Goal: Browse casually

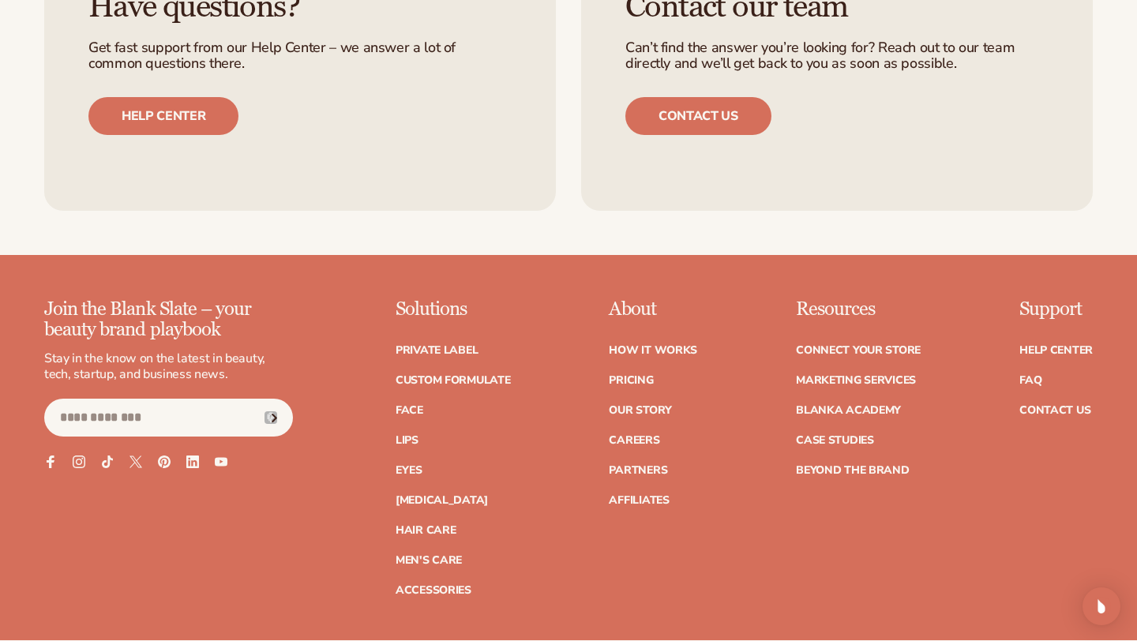
scroll to position [3033, 0]
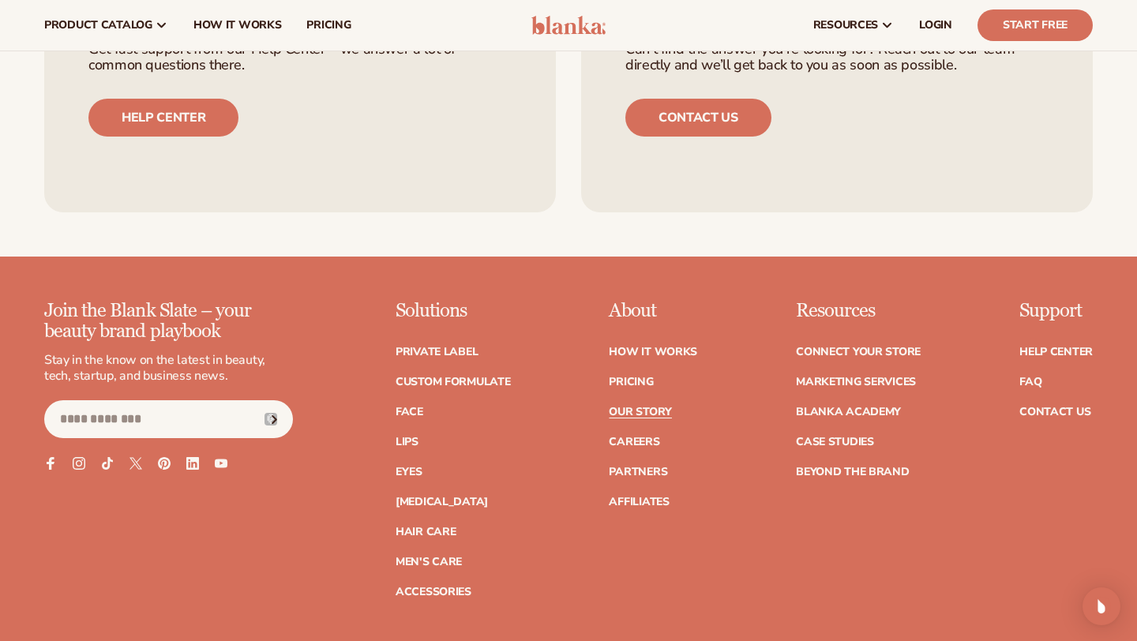
click at [609, 418] on link "Our Story" at bounding box center [640, 412] width 62 height 11
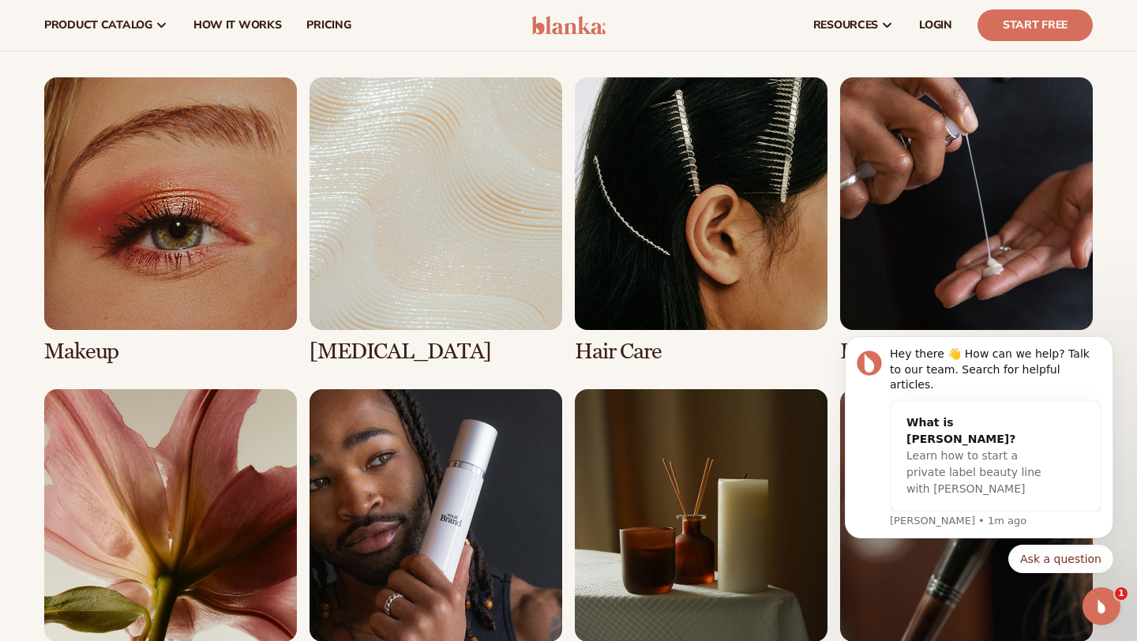
scroll to position [2872, 0]
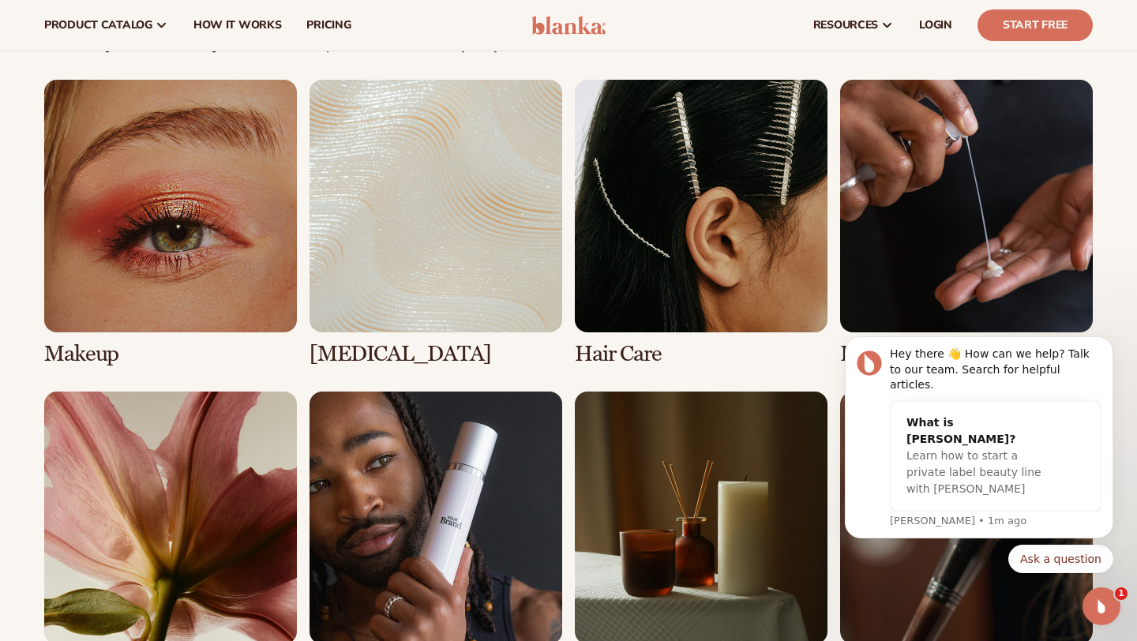
click at [375, 219] on link "2 / 8" at bounding box center [435, 223] width 253 height 287
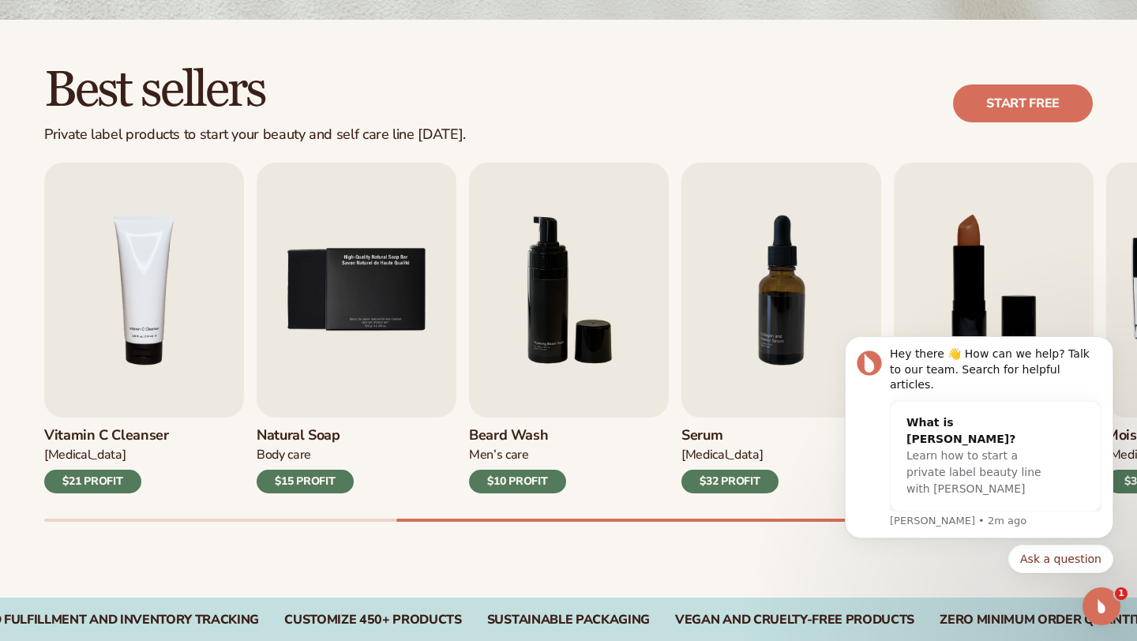
click at [1098, 604] on icon "Open Intercom Messenger" at bounding box center [1102, 607] width 26 height 26
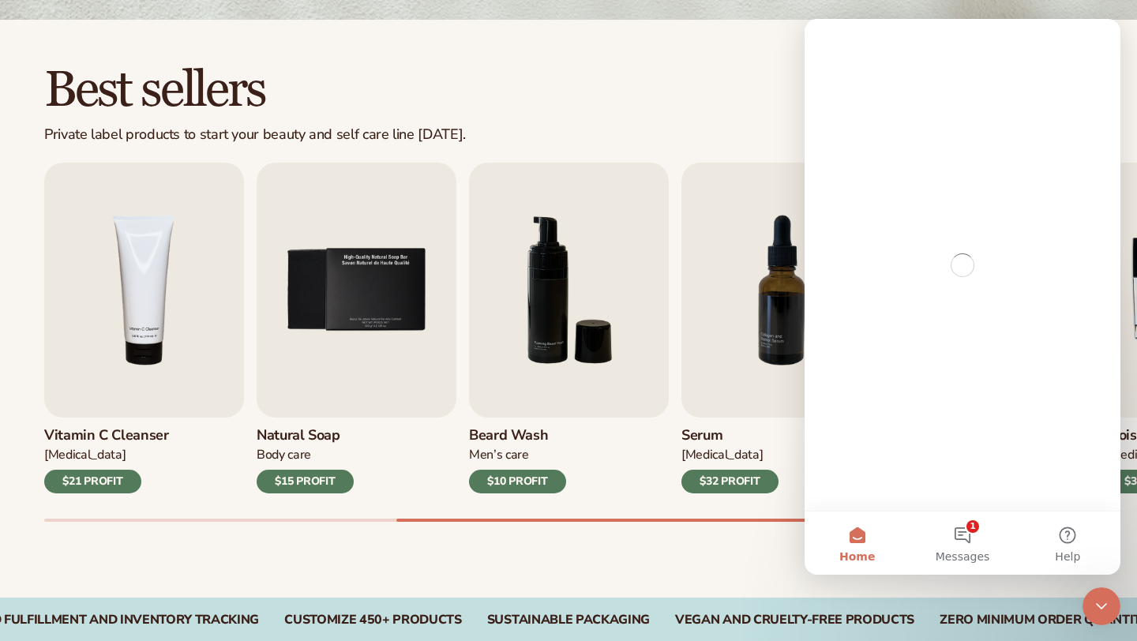
click at [1099, 603] on icon "Close Intercom Messenger" at bounding box center [1101, 606] width 19 height 19
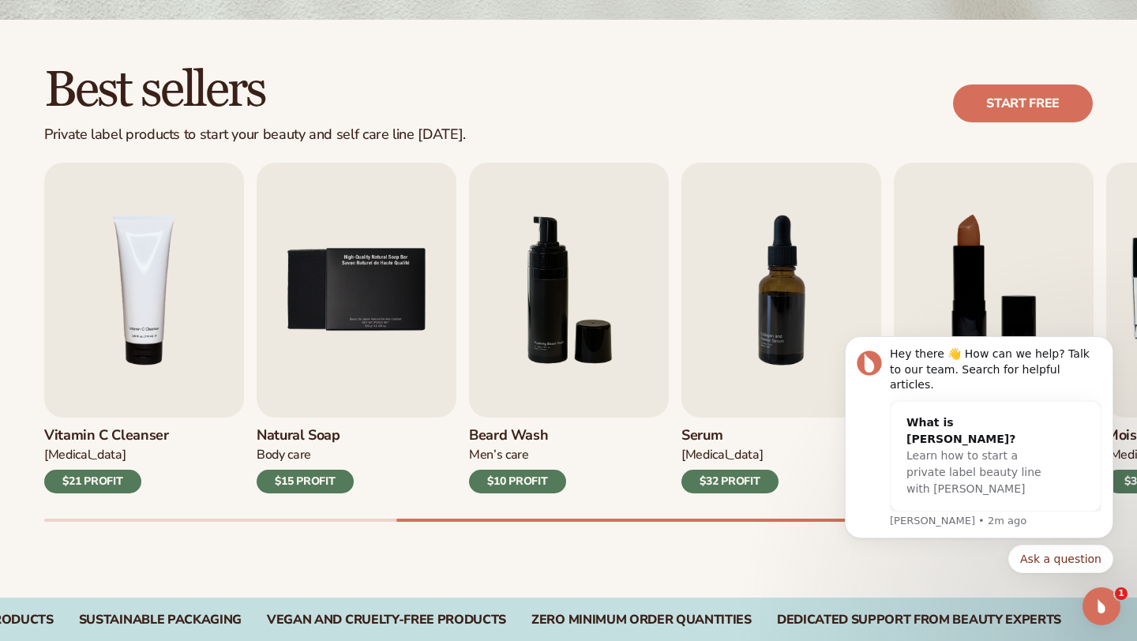
click at [1101, 600] on icon "Open Intercom Messenger" at bounding box center [1102, 607] width 26 height 26
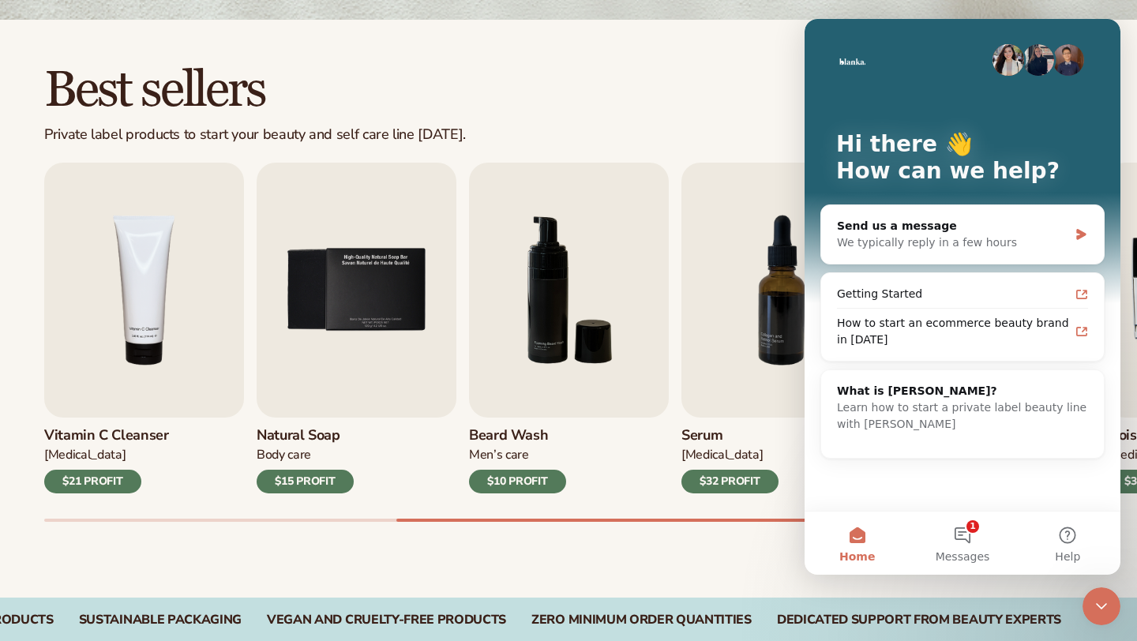
click at [1101, 600] on icon "Close Intercom Messenger" at bounding box center [1101, 606] width 19 height 19
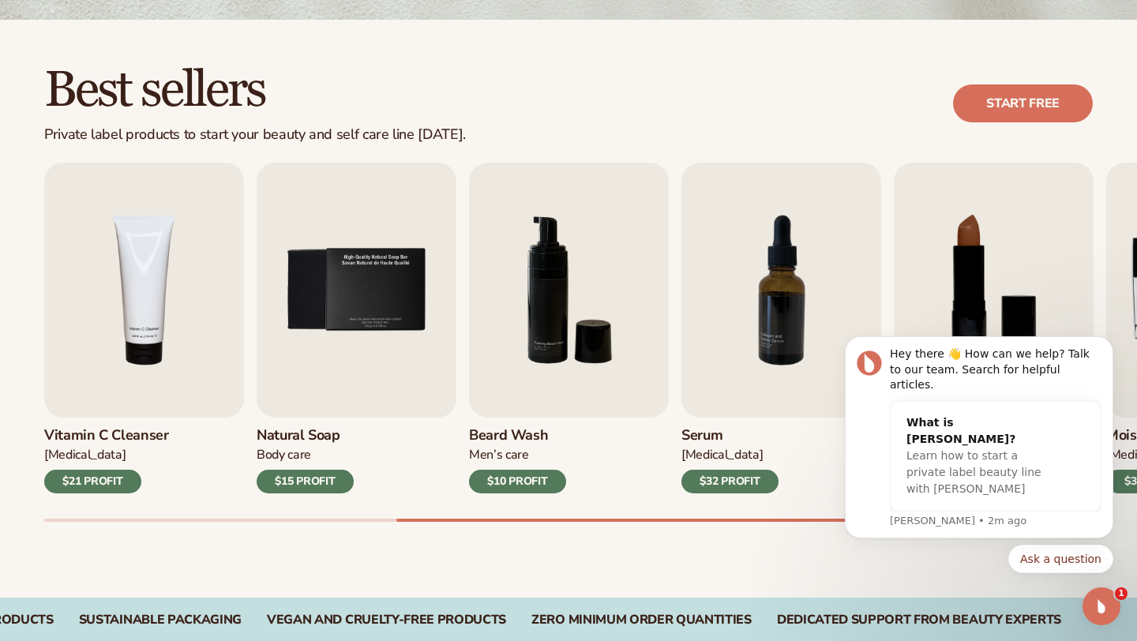
click at [1101, 600] on icon "Open Intercom Messenger" at bounding box center [1102, 607] width 26 height 26
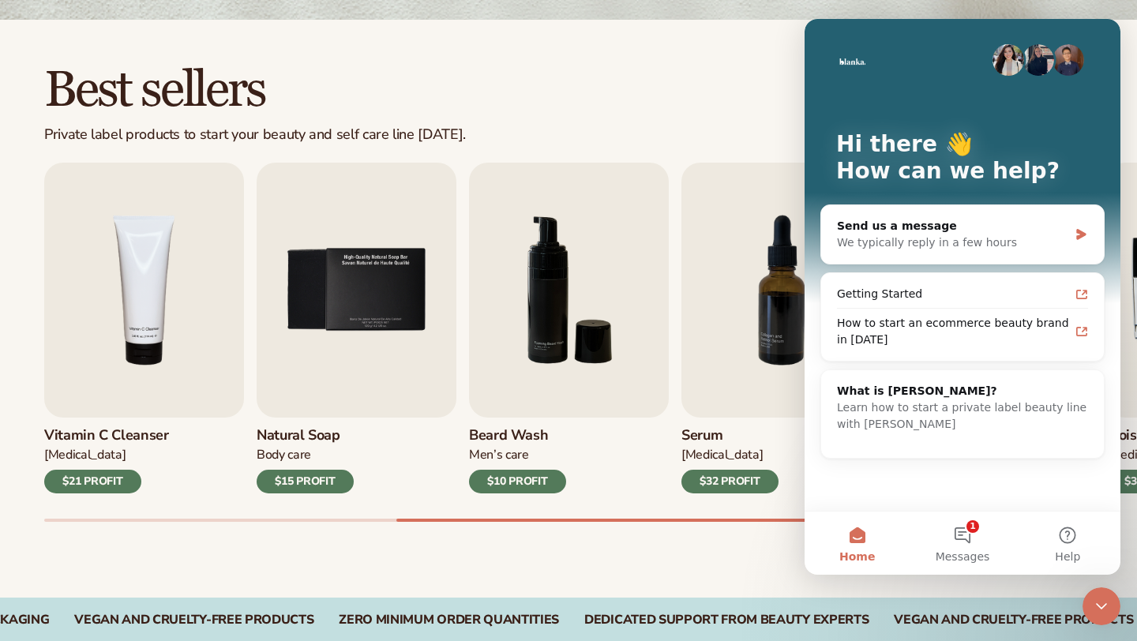
click at [780, 579] on div "Best sellers Private label products to start your beauty and self care line tod…" at bounding box center [568, 309] width 1137 height 578
click at [1115, 599] on div "Close Intercom Messenger" at bounding box center [1101, 606] width 38 height 38
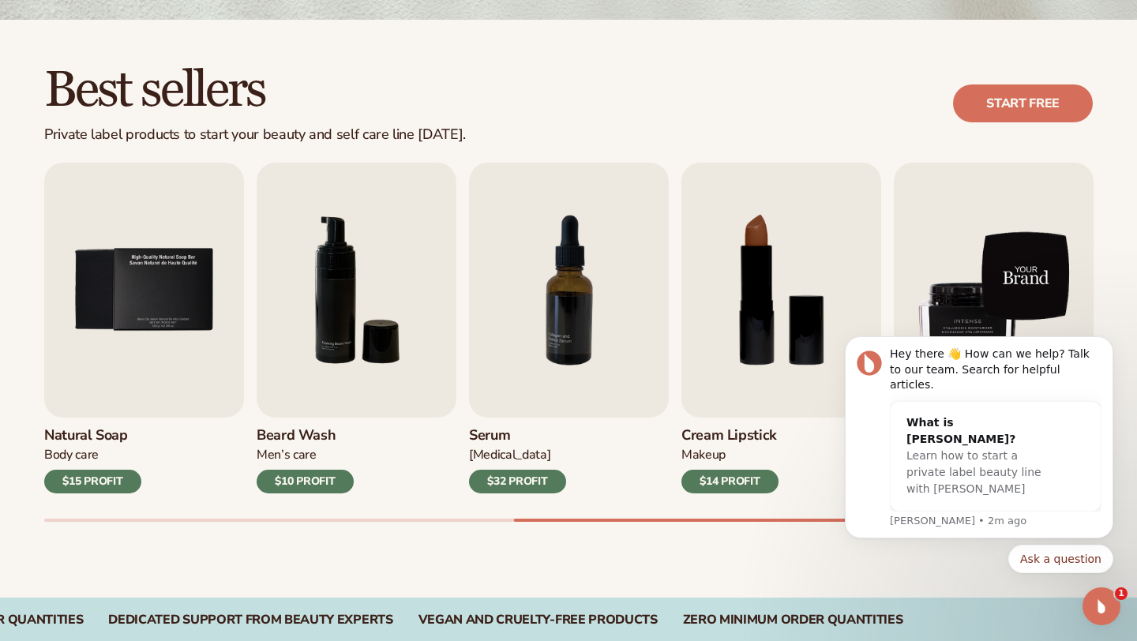
click at [956, 246] on img "9 / 9" at bounding box center [994, 290] width 200 height 255
click at [956, 247] on img "9 / 9" at bounding box center [994, 290] width 200 height 255
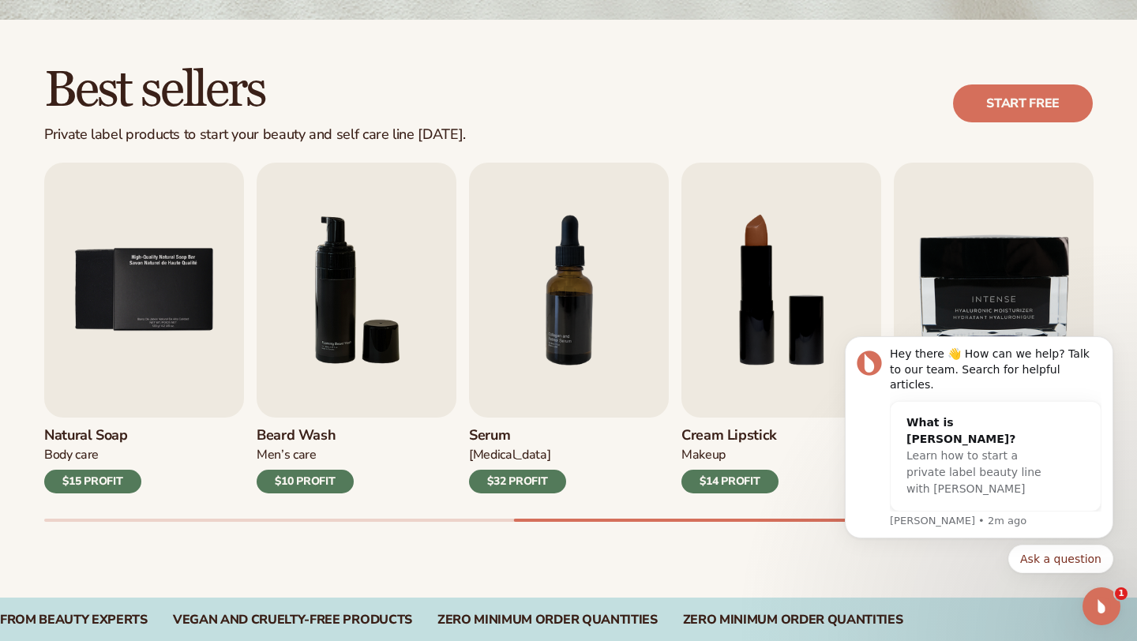
click at [718, 425] on div "Cream Lipstick Makeup $14 PROFIT" at bounding box center [781, 456] width 200 height 76
click at [729, 384] on img "8 / 9" at bounding box center [781, 290] width 200 height 255
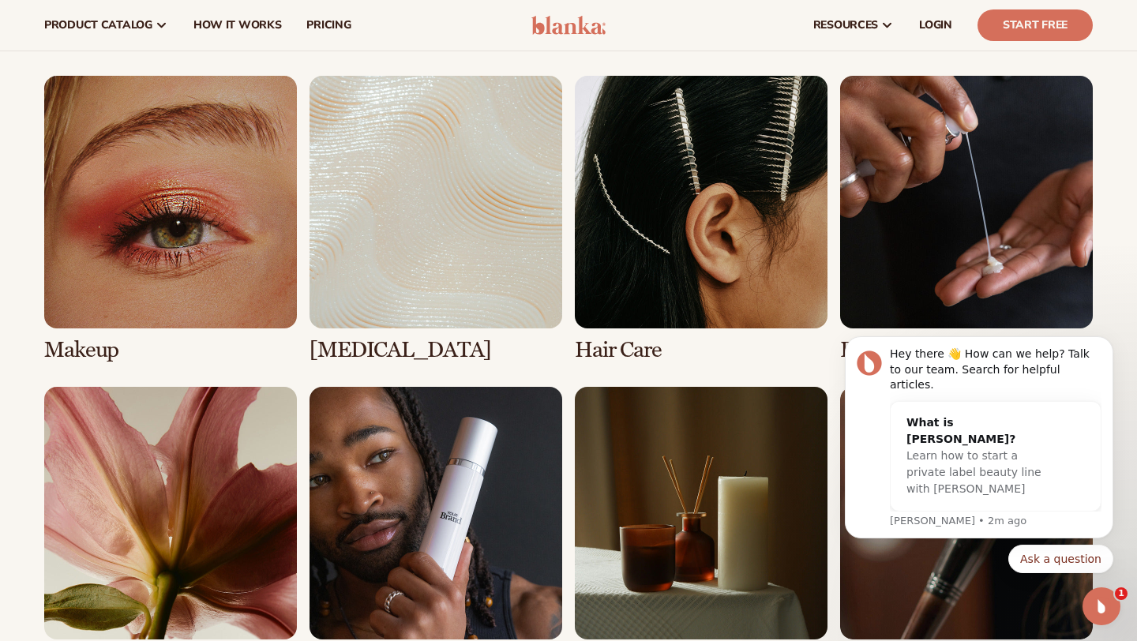
scroll to position [1105, 0]
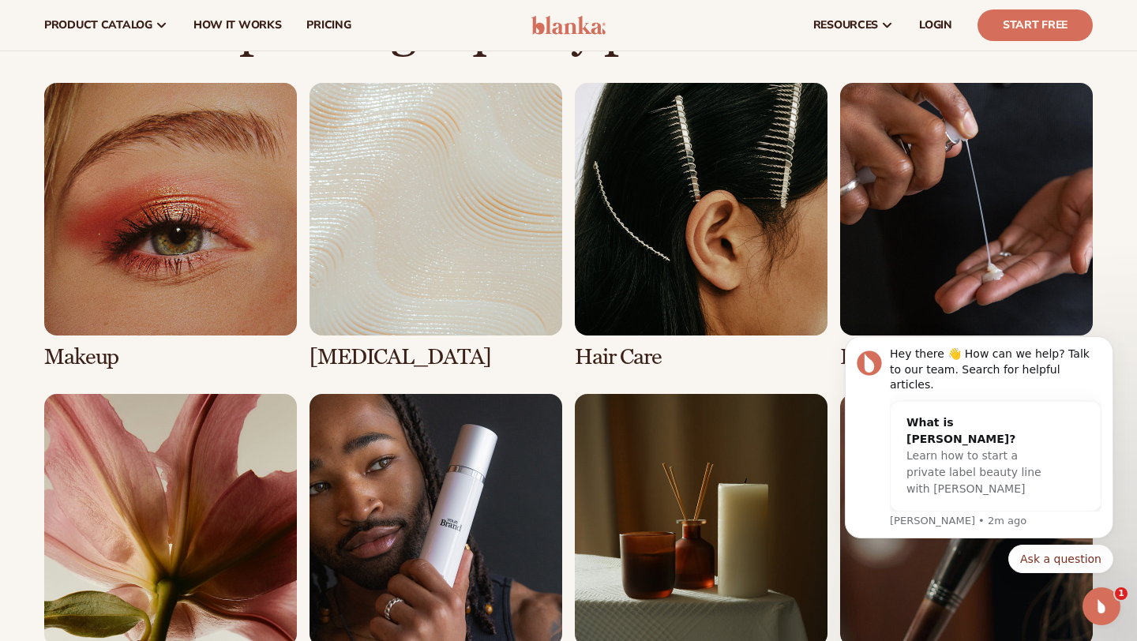
click at [451, 316] on link "2 / 8" at bounding box center [435, 226] width 253 height 287
click at [366, 315] on link "2 / 8" at bounding box center [435, 226] width 253 height 287
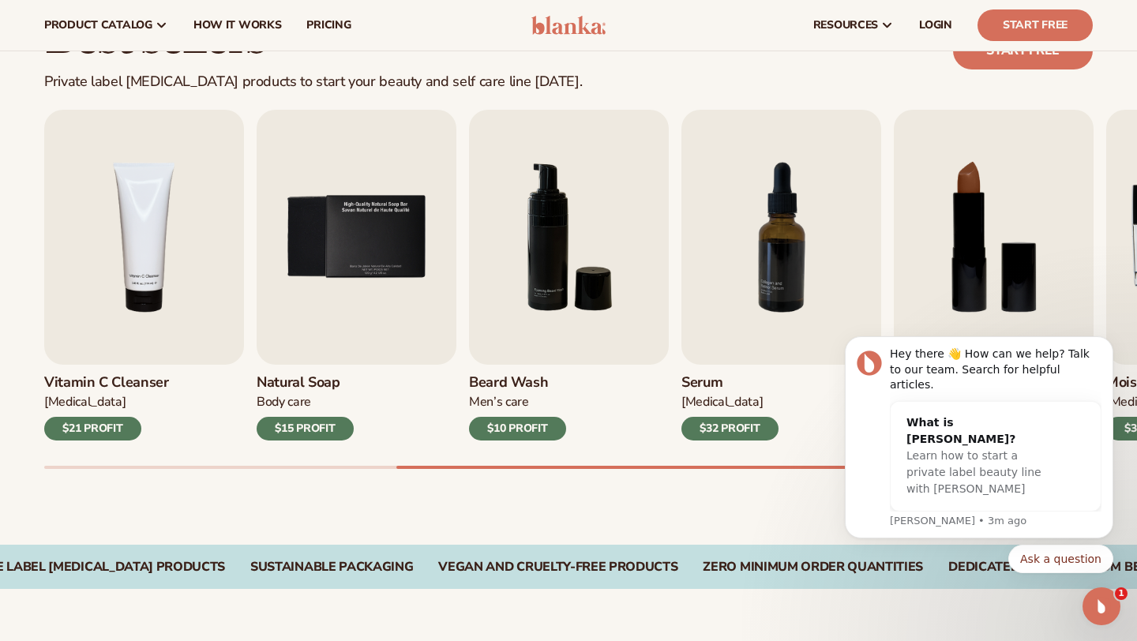
scroll to position [455, 0]
